Goal: Task Accomplishment & Management: Complete application form

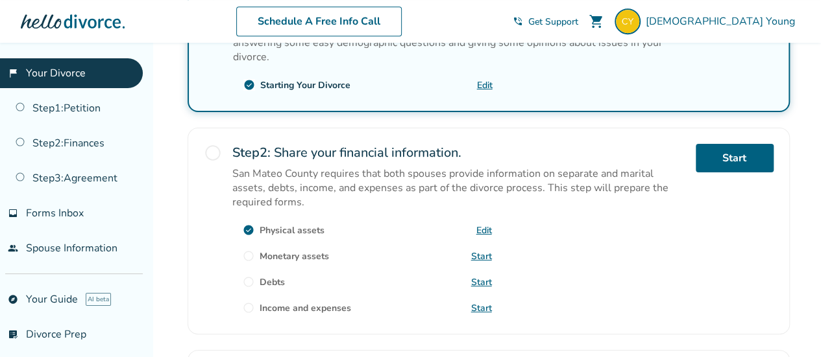
scroll to position [326, 0]
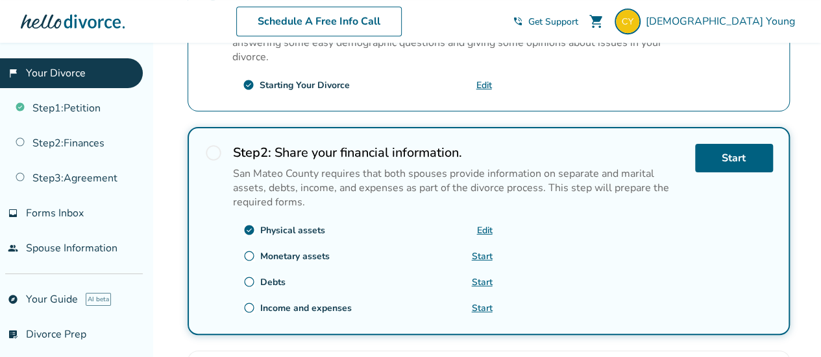
click at [481, 251] on link "Start" at bounding box center [482, 256] width 21 height 12
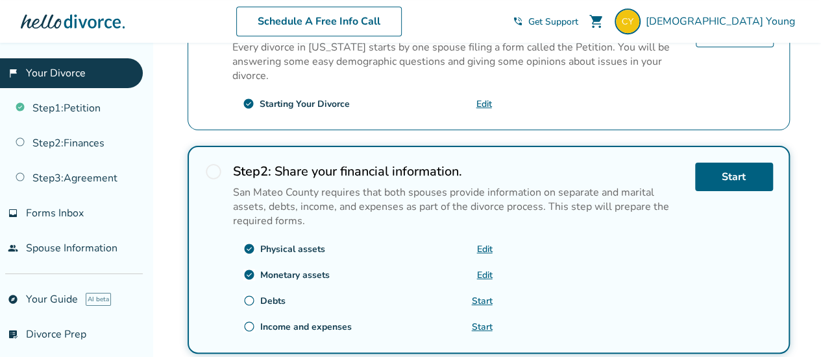
scroll to position [353, 0]
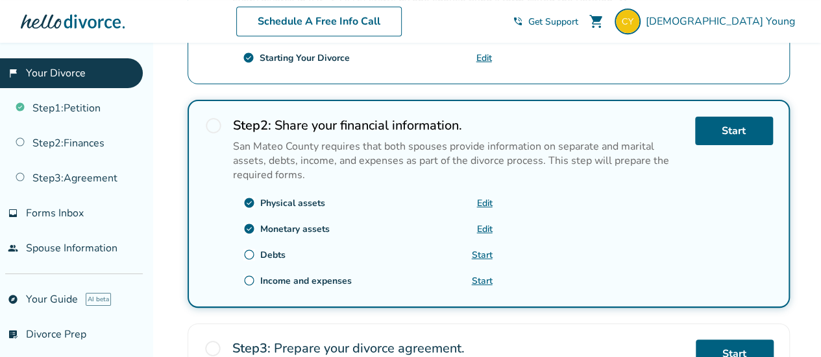
click at [483, 250] on link "Start" at bounding box center [482, 255] width 21 height 12
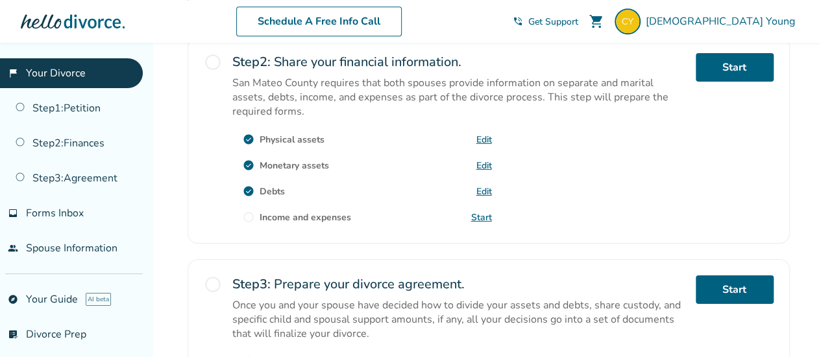
scroll to position [416, 0]
click at [481, 212] on link "Start" at bounding box center [481, 218] width 21 height 12
